Goal: Book appointment/travel/reservation

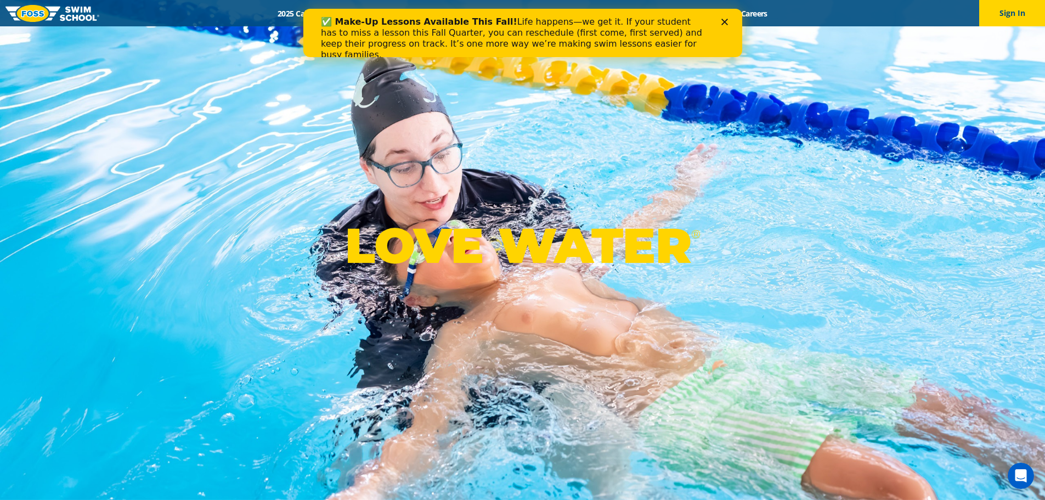
click at [42, 8] on img at bounding box center [52, 13] width 94 height 17
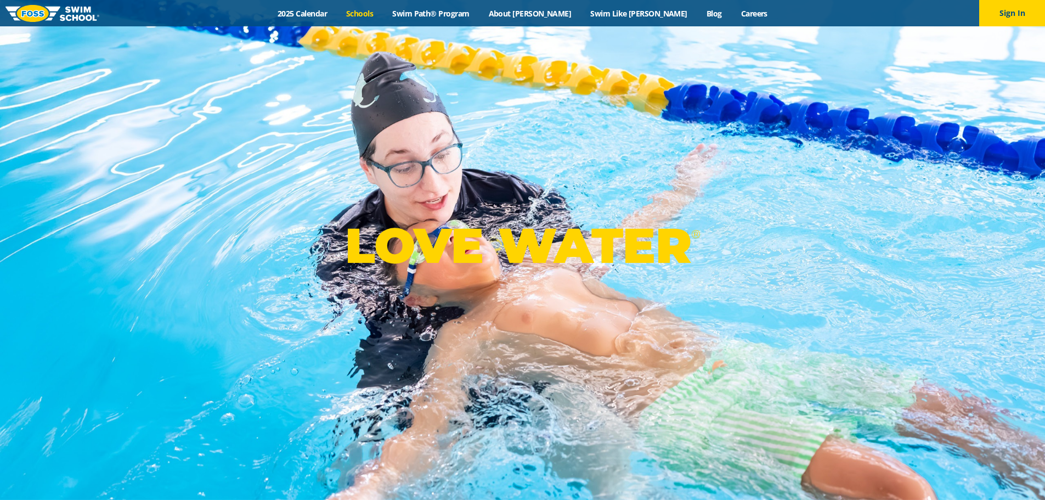
click at [383, 10] on link "Schools" at bounding box center [360, 13] width 46 height 10
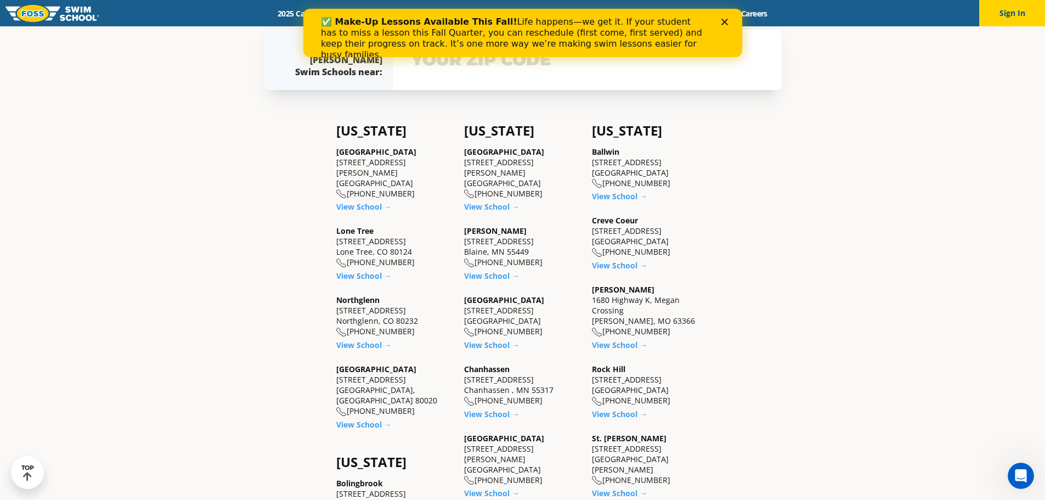
scroll to position [329, 0]
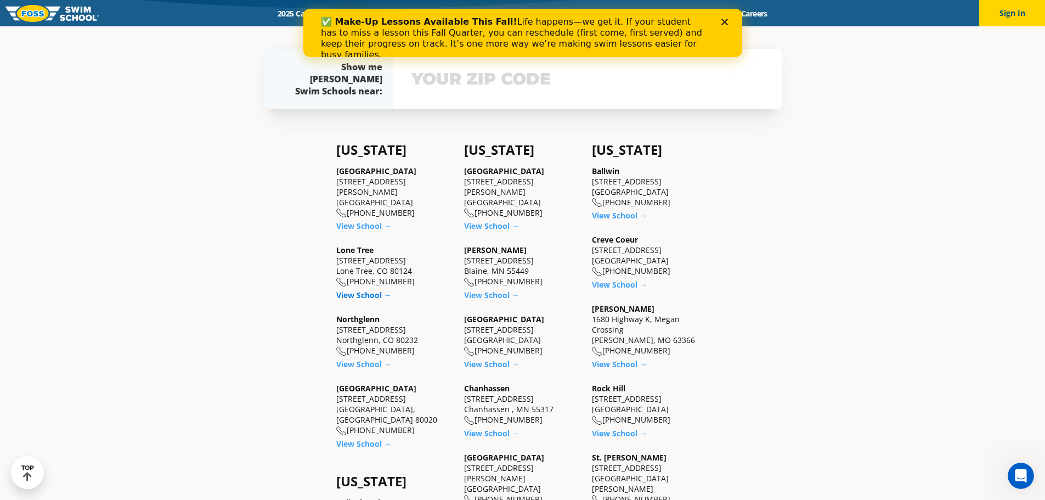
click at [365, 290] on link "View School →" at bounding box center [363, 295] width 55 height 10
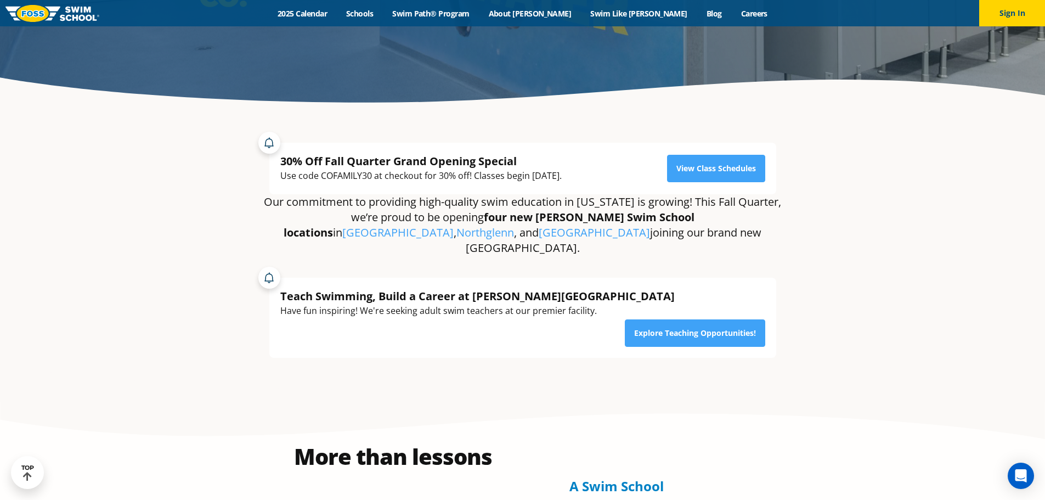
scroll to position [219, 0]
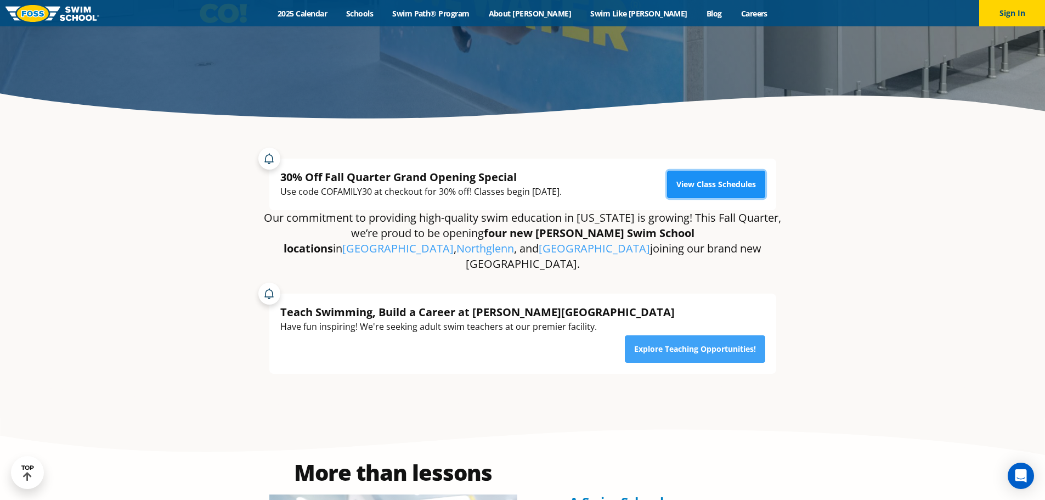
click at [716, 176] on link "View Class Schedules" at bounding box center [716, 184] width 98 height 27
